Goal: Task Accomplishment & Management: Use online tool/utility

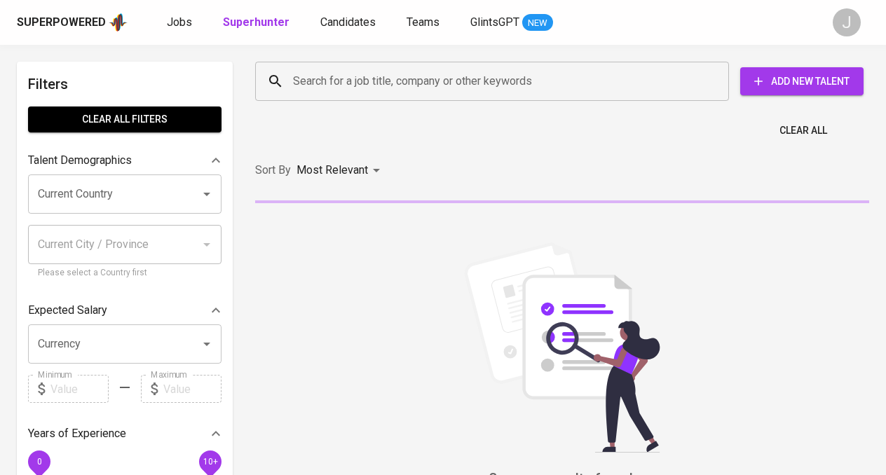
click at [327, 100] on div "Search for a job title, company or other keywords" at bounding box center [492, 81] width 474 height 39
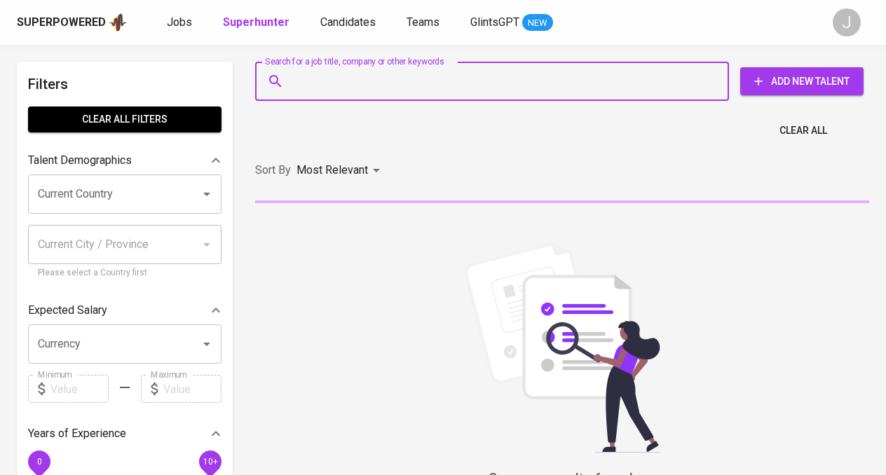
paste input "[EMAIL_ADDRESS][DOMAIN_NAME]"
type input "[EMAIL_ADDRESS][DOMAIN_NAME]"
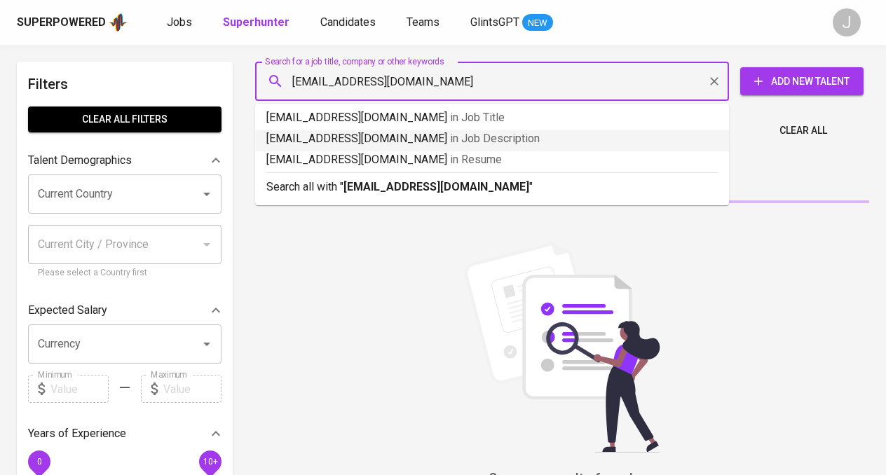
drag, startPoint x: 561, startPoint y: 114, endPoint x: 471, endPoint y: 174, distance: 107.7
click at [482, 172] on ul "[EMAIL_ADDRESS][DOMAIN_NAME] in Job Title [EMAIL_ADDRESS][DOMAIN_NAME] in Job D…" at bounding box center [492, 155] width 474 height 102
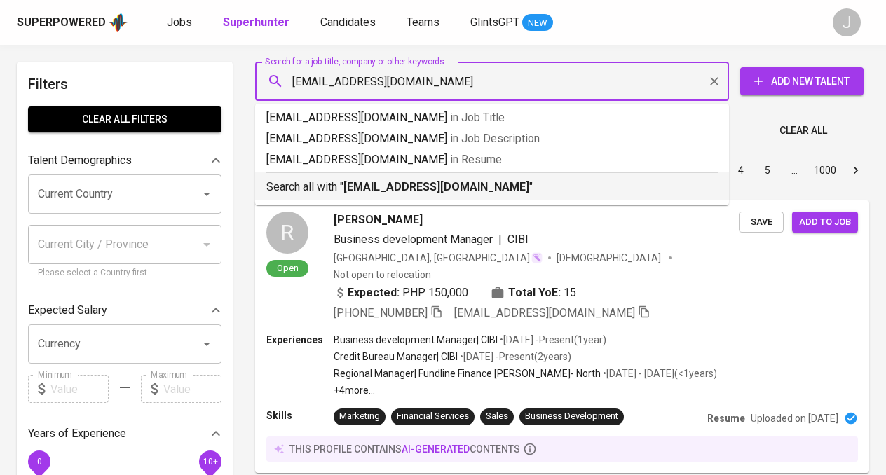
click at [456, 184] on b "[EMAIL_ADDRESS][DOMAIN_NAME]" at bounding box center [436, 186] width 186 height 13
click at [456, 184] on div "Sort By Most Relevant MOST_RELEVANT 1 2 3 4 5 … 1000" at bounding box center [562, 170] width 631 height 43
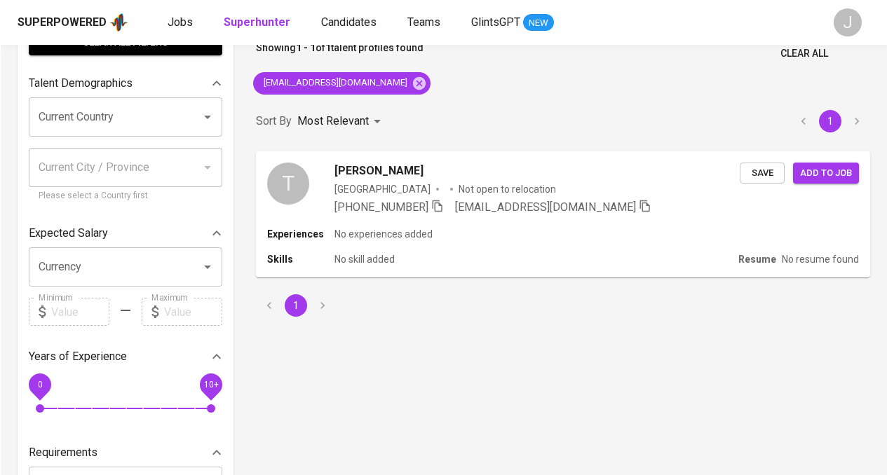
scroll to position [140, 0]
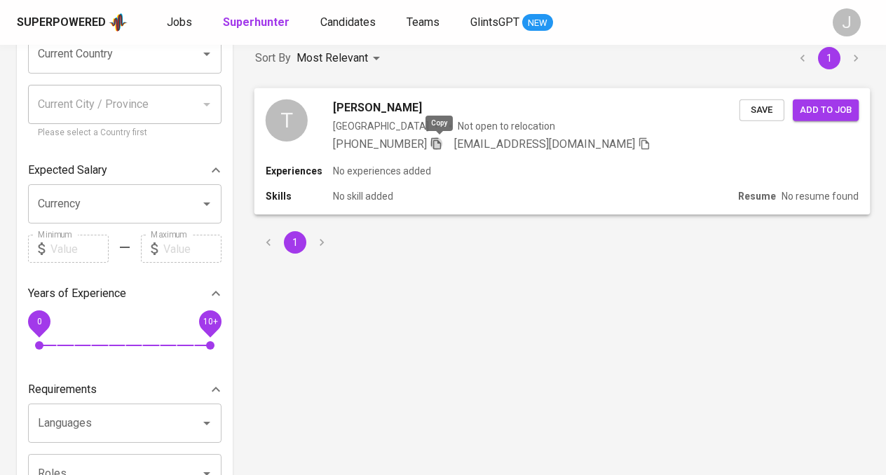
click at [442, 144] on icon "button" at bounding box center [436, 143] width 13 height 13
click at [442, 144] on icon "button" at bounding box center [436, 141] width 13 height 13
click at [439, 142] on icon "button" at bounding box center [436, 143] width 13 height 13
